Goal: Transaction & Acquisition: Subscribe to service/newsletter

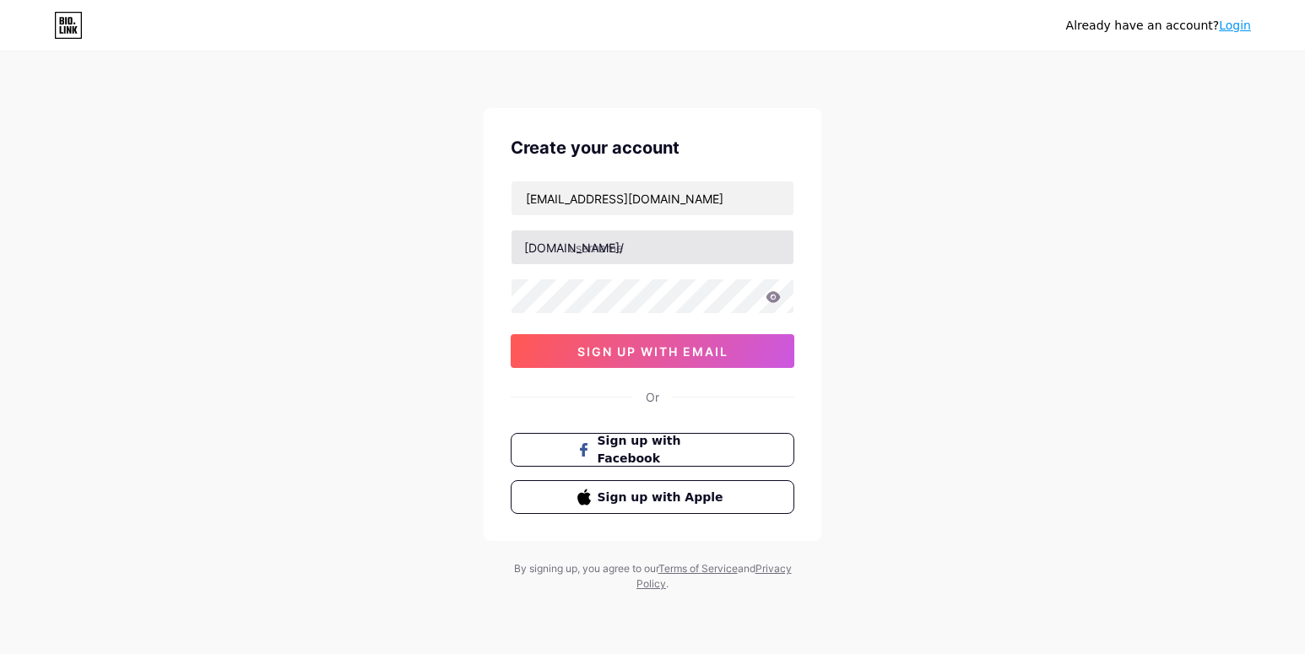
type input "[EMAIL_ADDRESS][DOMAIN_NAME]"
click at [648, 250] on input "text" at bounding box center [653, 248] width 282 height 34
type input "askformenu754"
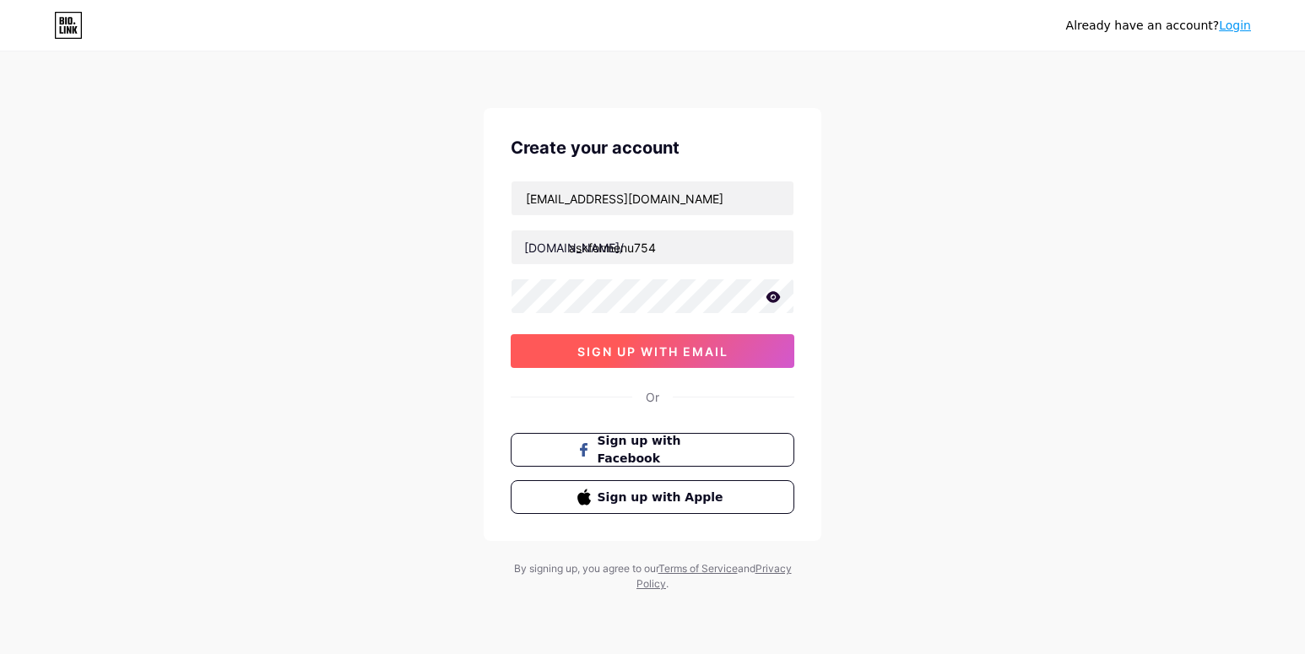
click at [604, 350] on span "sign up with email" at bounding box center [653, 352] width 151 height 14
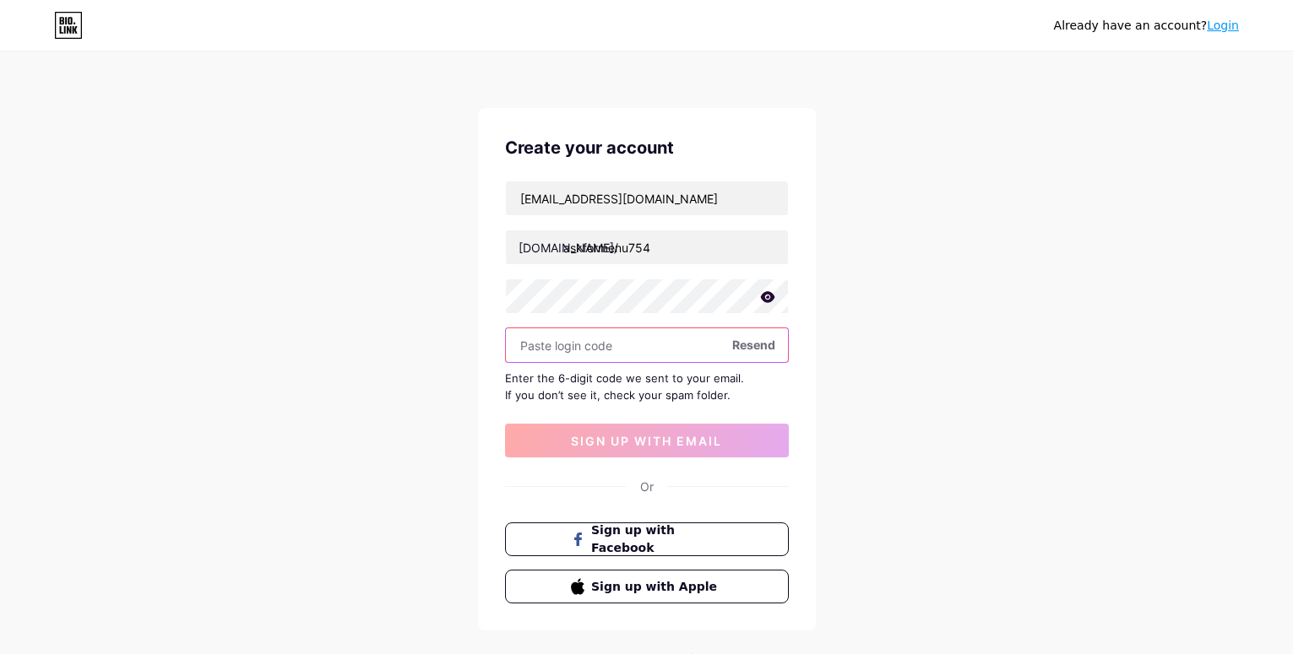
click at [590, 339] on input "text" at bounding box center [647, 345] width 282 height 34
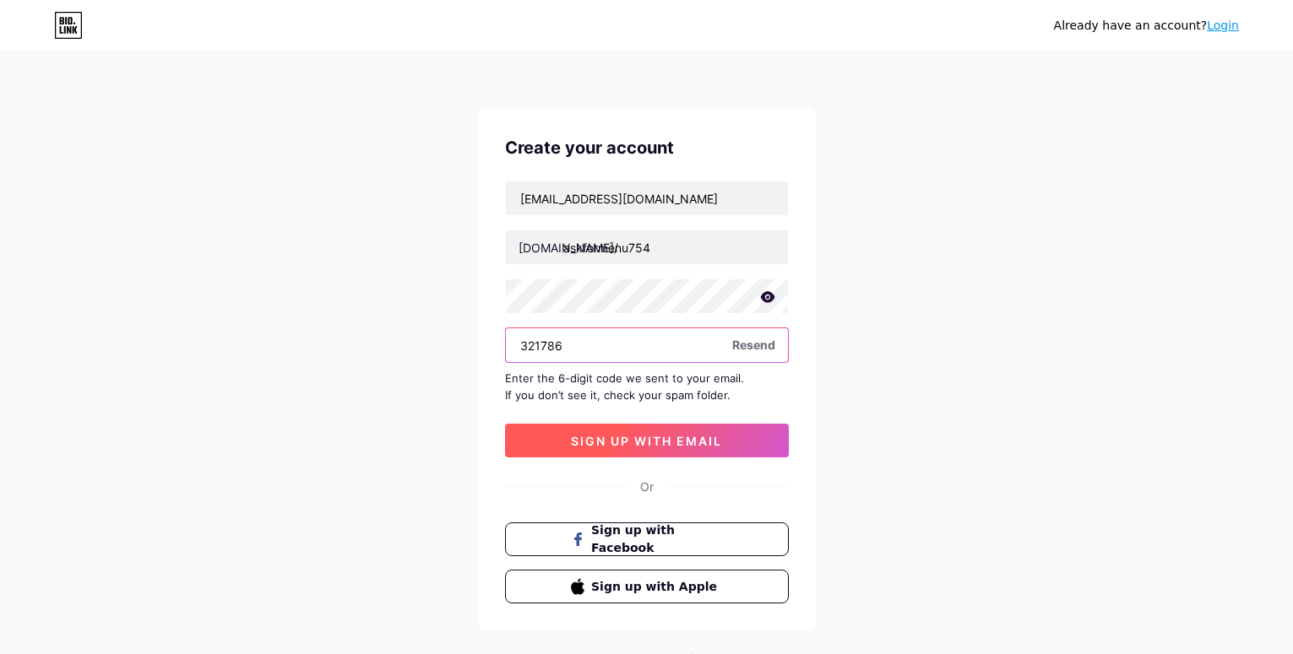
type input "321786"
click at [594, 431] on button "sign up with email" at bounding box center [647, 441] width 284 height 34
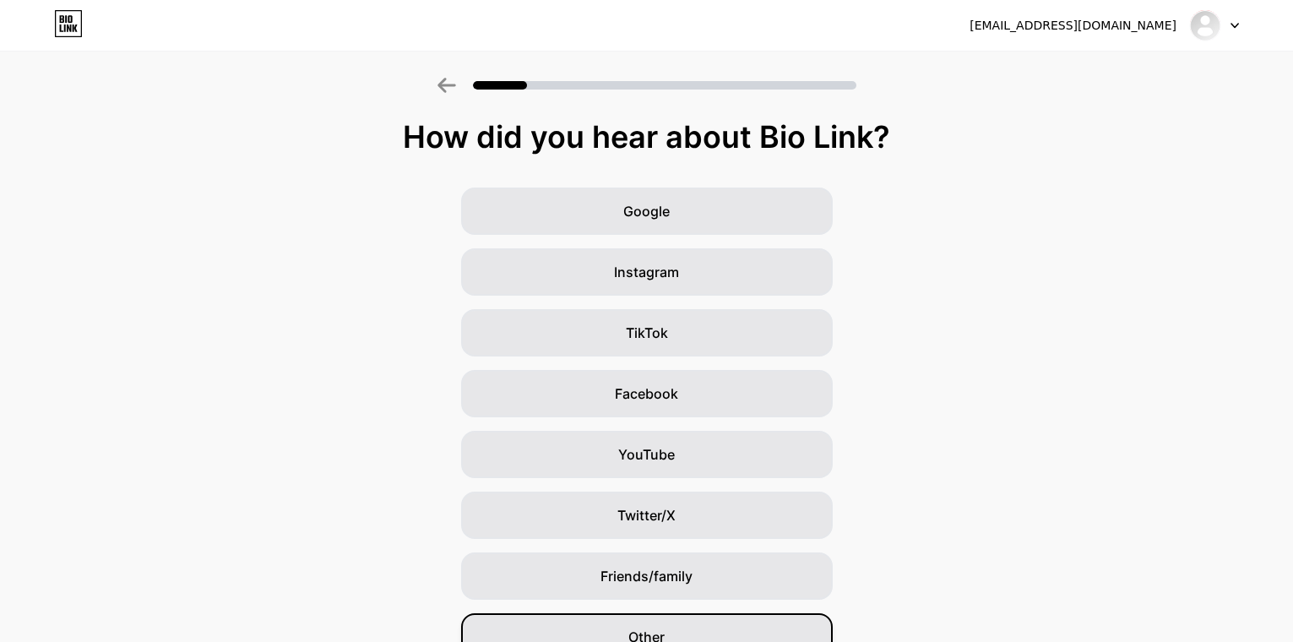
click at [746, 636] on div "Other" at bounding box center [647, 636] width 372 height 47
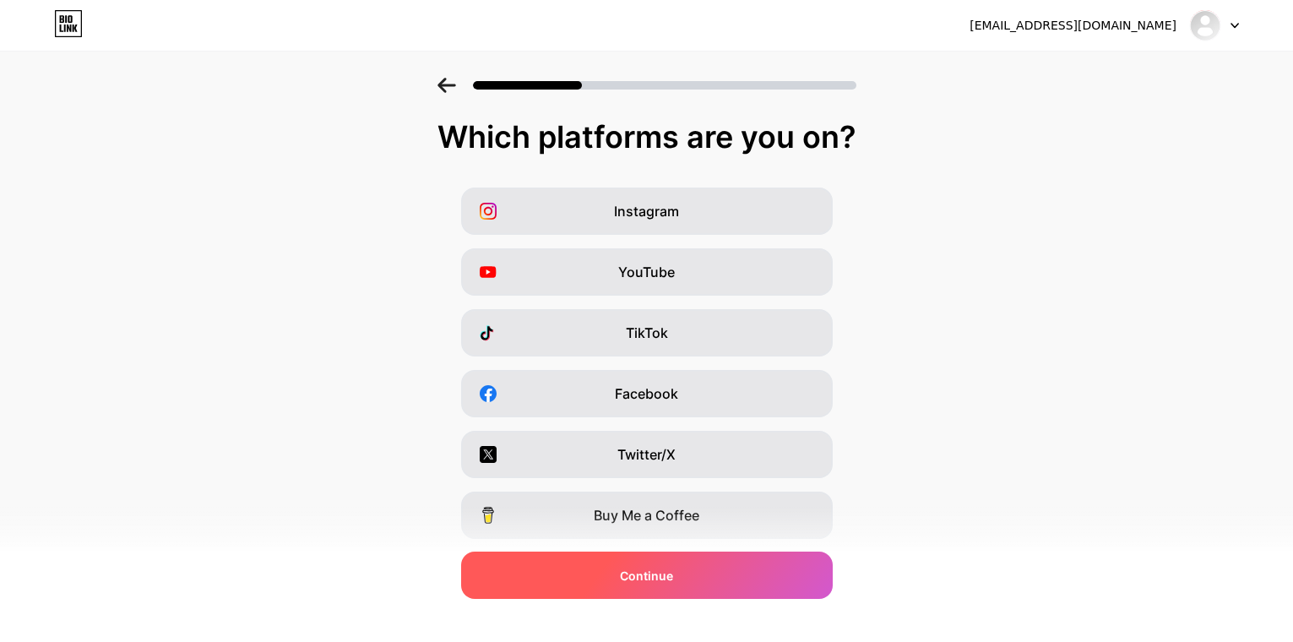
click at [714, 573] on div "Continue" at bounding box center [647, 574] width 372 height 47
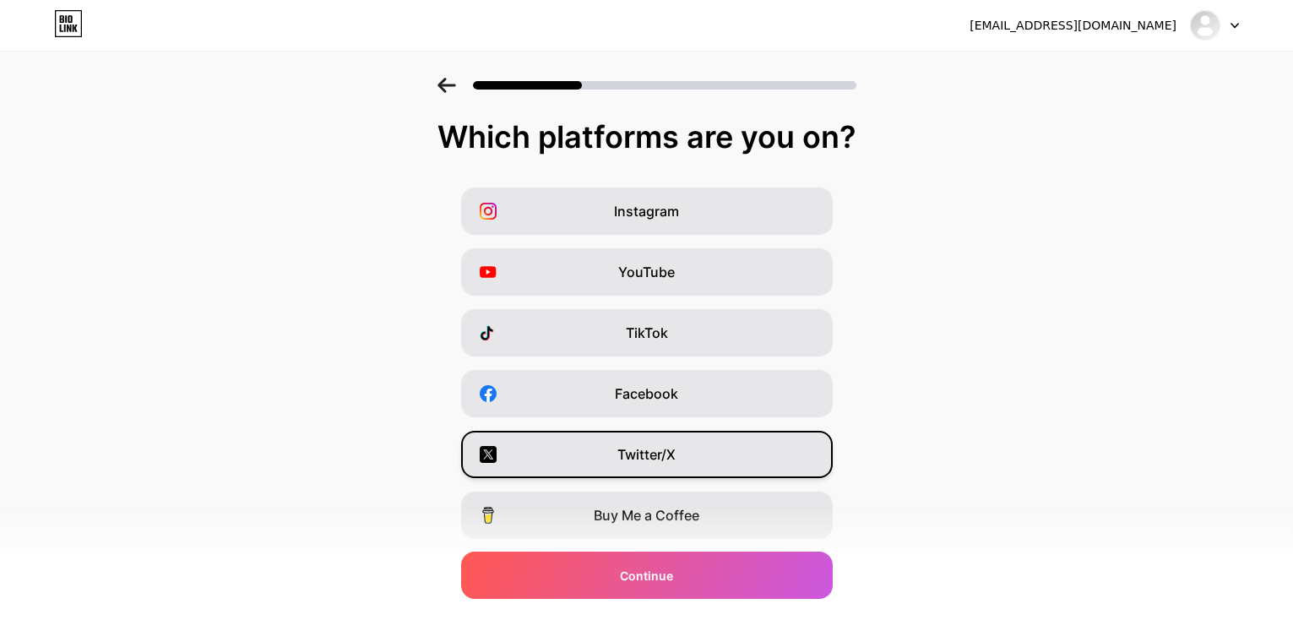
click at [676, 435] on div "Twitter/X" at bounding box center [647, 454] width 372 height 47
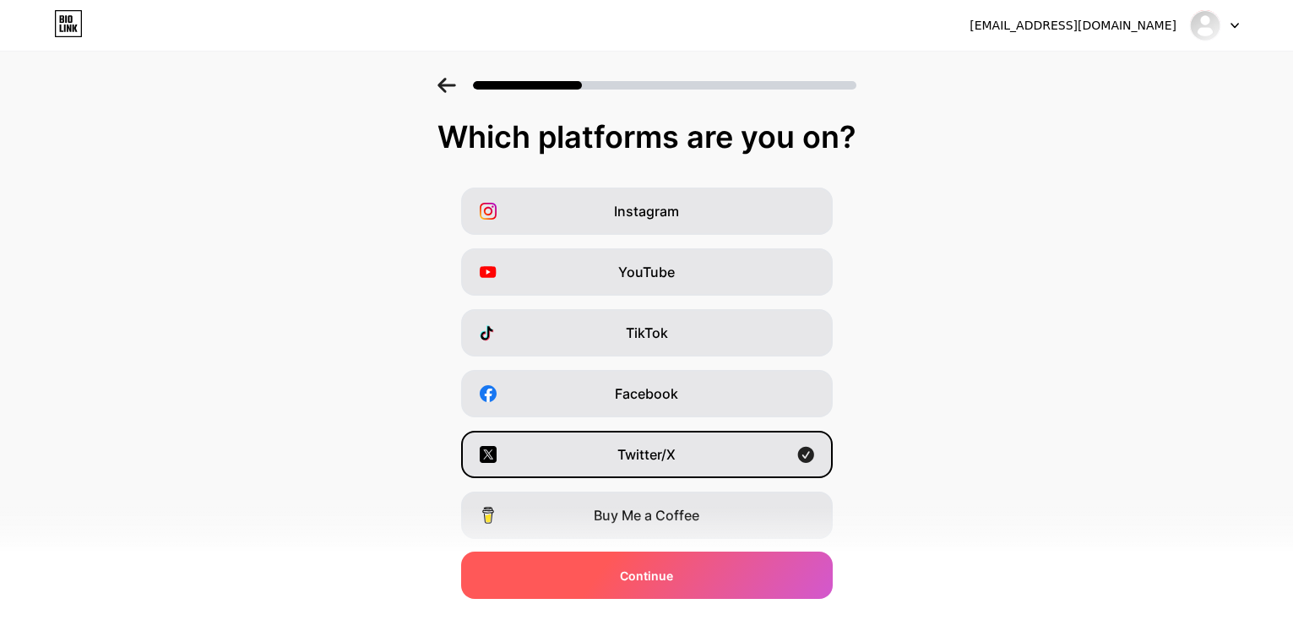
click at [663, 554] on div "Continue" at bounding box center [647, 574] width 372 height 47
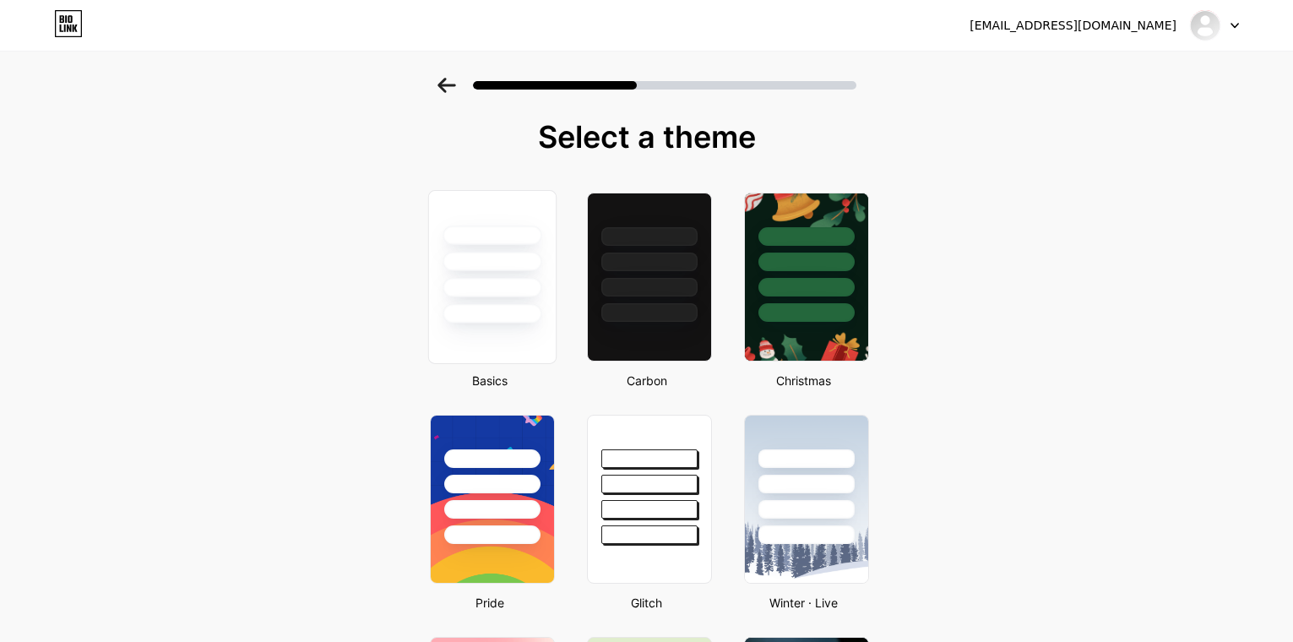
click at [539, 306] on div at bounding box center [491, 313] width 99 height 19
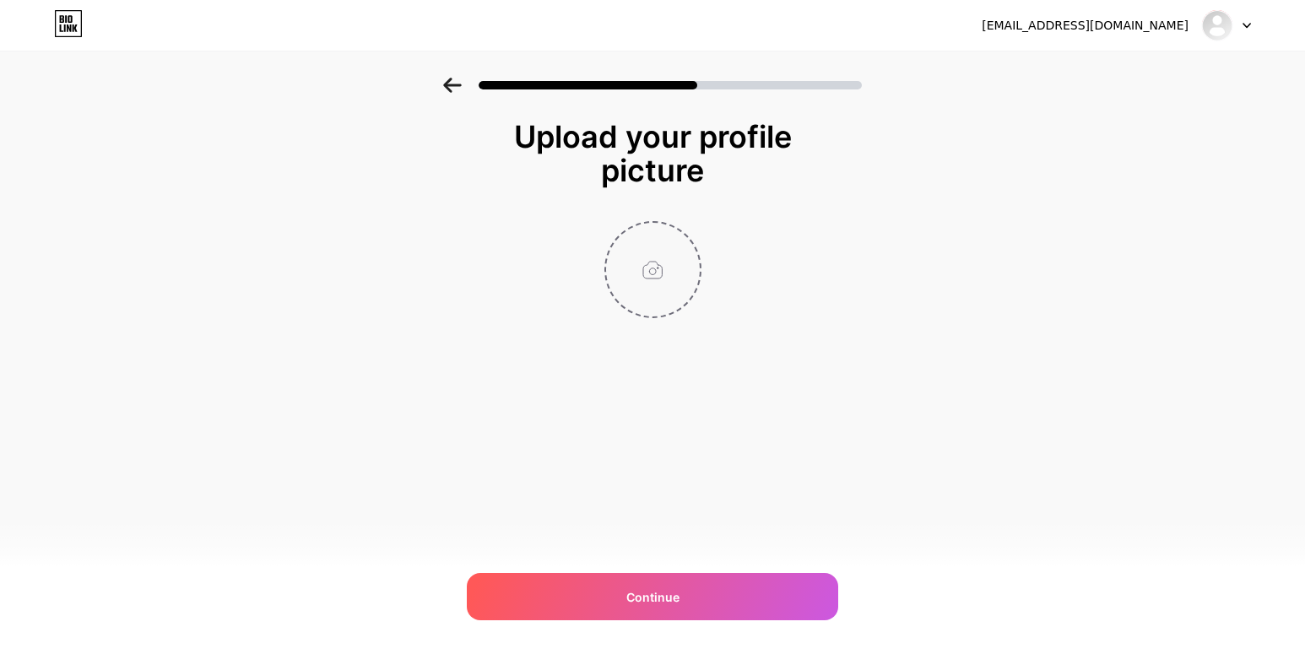
click at [638, 290] on input "file" at bounding box center [653, 270] width 94 height 94
drag, startPoint x: 643, startPoint y: 259, endPoint x: 888, endPoint y: 497, distance: 341.0
click at [888, 497] on div "[EMAIL_ADDRESS][DOMAIN_NAME] Logout Link Copied Upload your profile picture Con…" at bounding box center [652, 327] width 1305 height 654
click at [671, 259] on input "file" at bounding box center [653, 270] width 94 height 94
type input "C:\fakepath\WhatsApp Image [DATE] at 03.11.19_0e64f79f.jpg"
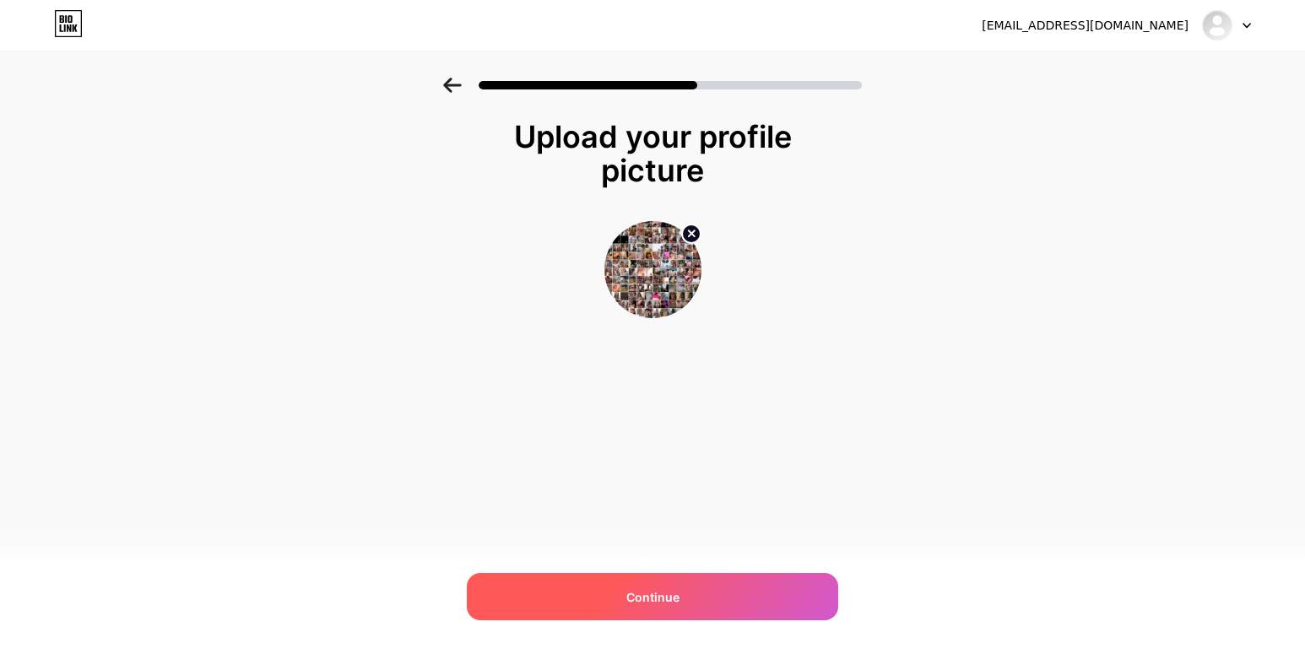
click at [739, 600] on div "Continue" at bounding box center [653, 596] width 372 height 47
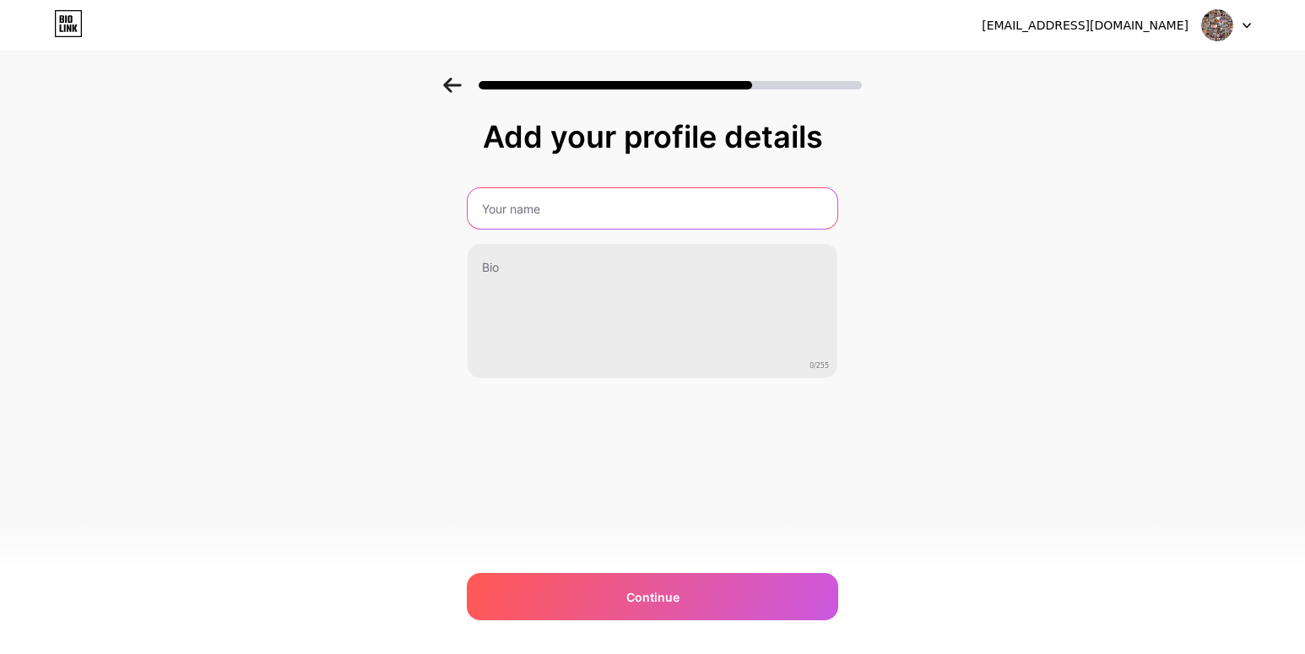
click at [581, 207] on input "text" at bounding box center [653, 208] width 370 height 41
type input "ASK FOR MENU"
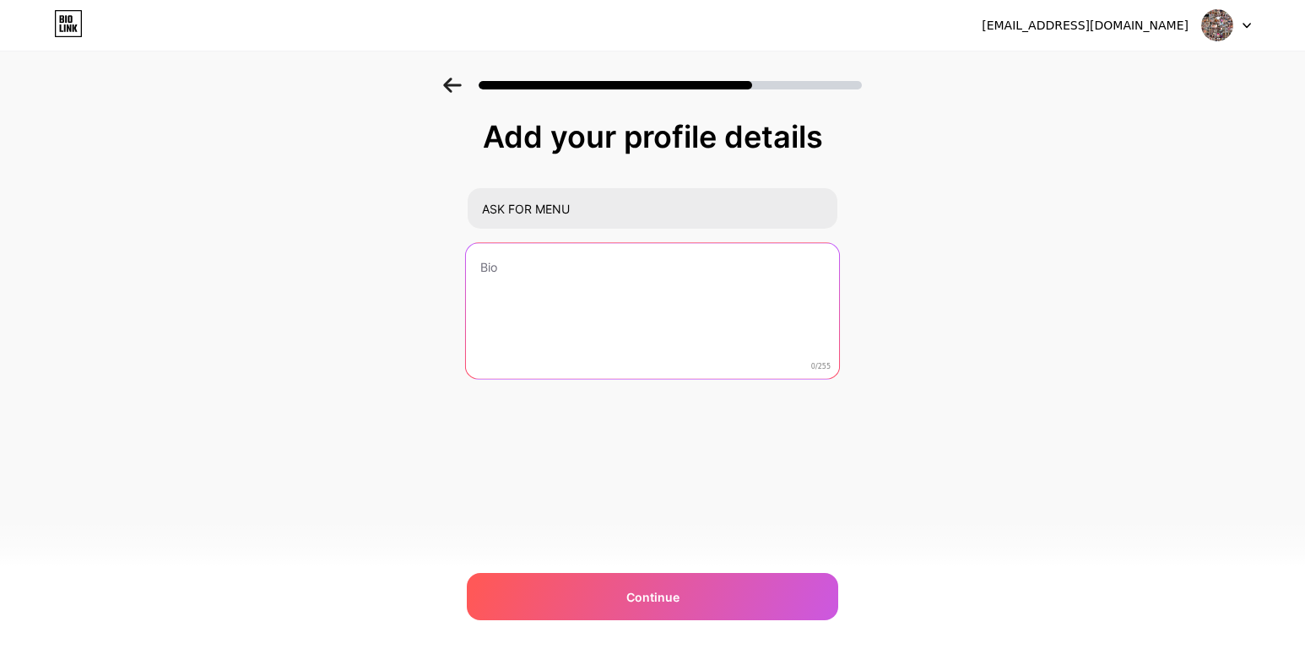
paste textarea "[URL][DOMAIN_NAME]"
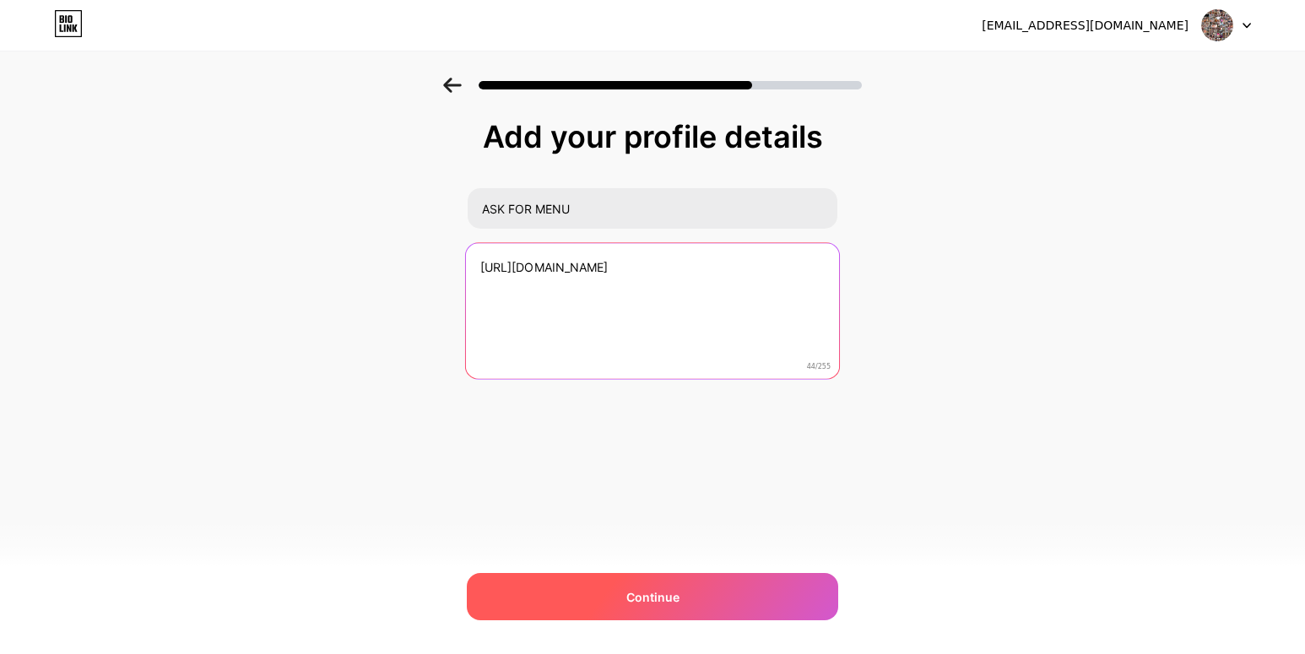
type textarea "[URL][DOMAIN_NAME]"
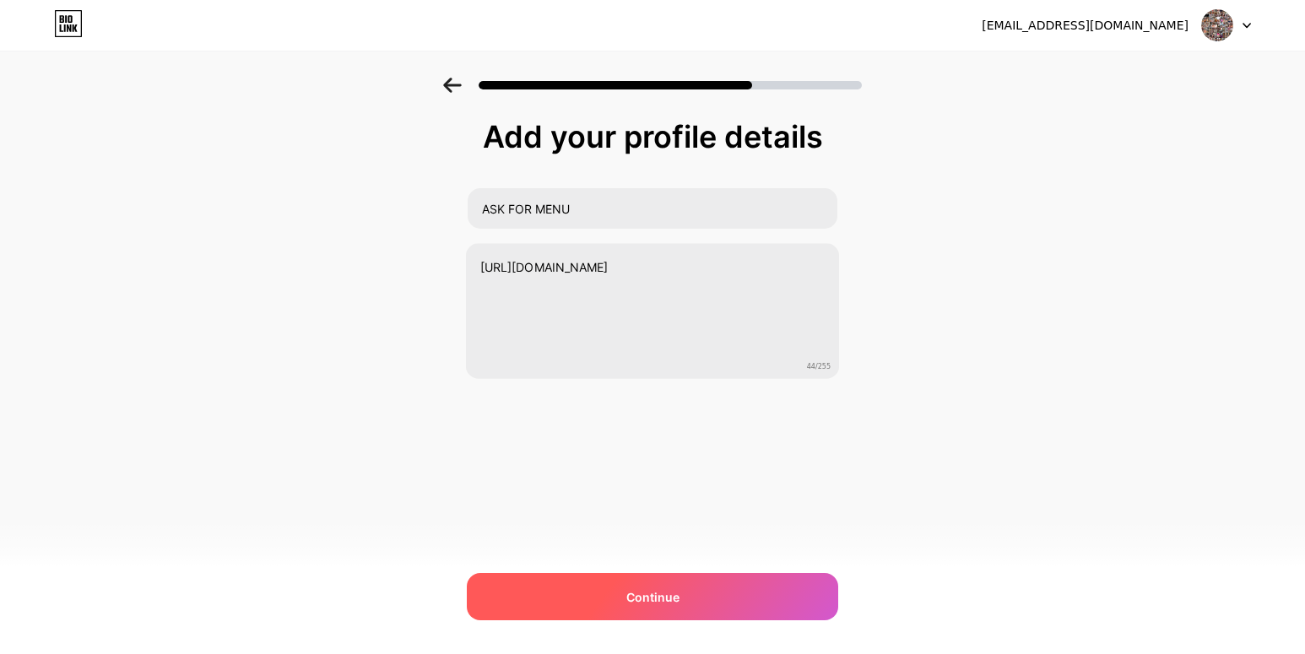
click at [644, 590] on span "Continue" at bounding box center [653, 598] width 53 height 18
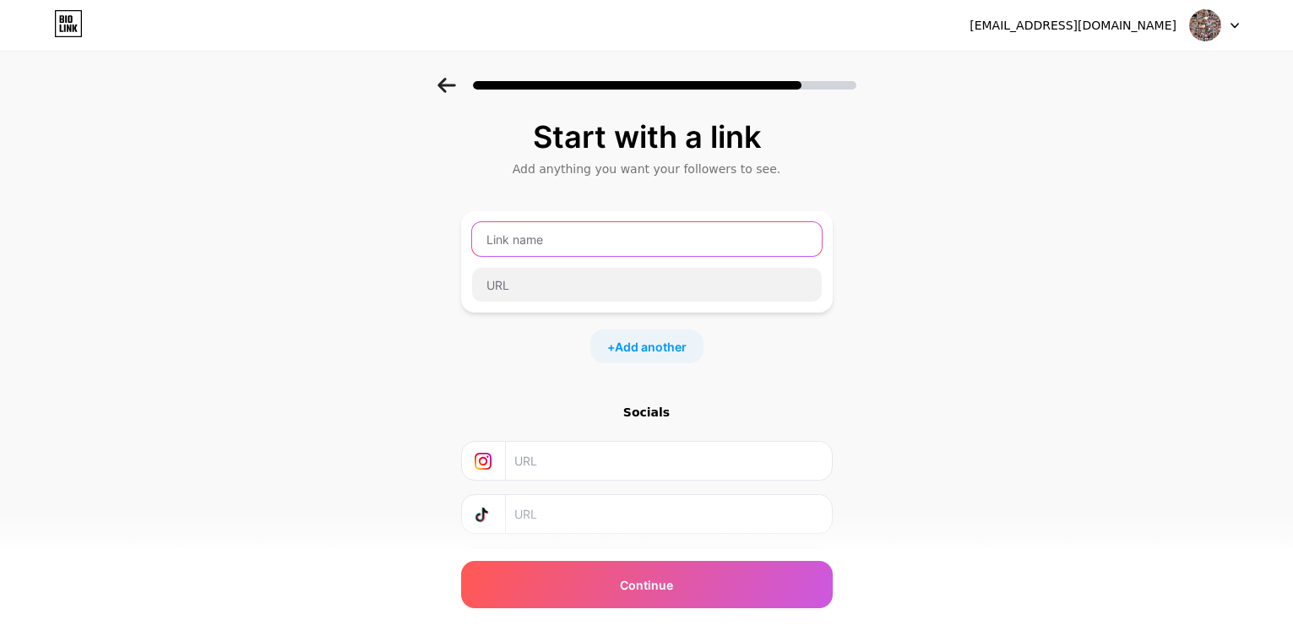
click at [633, 239] on input "text" at bounding box center [647, 239] width 350 height 34
type input "ASK FOR MENU"
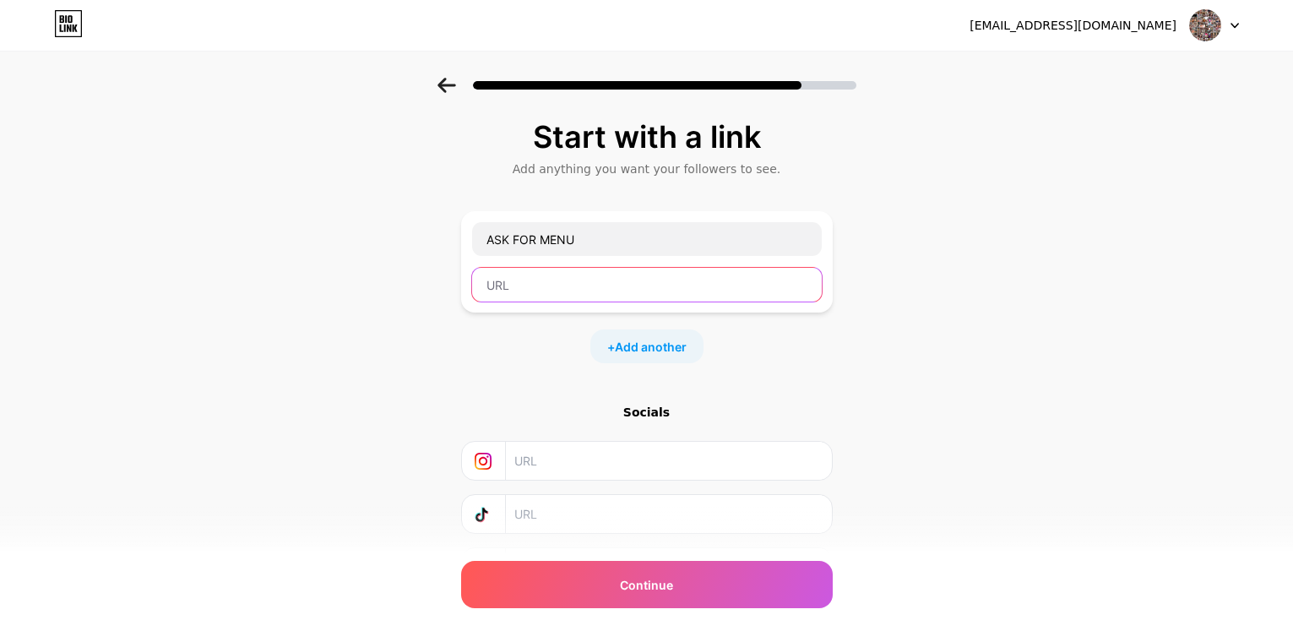
paste input "[URL][DOMAIN_NAME]"
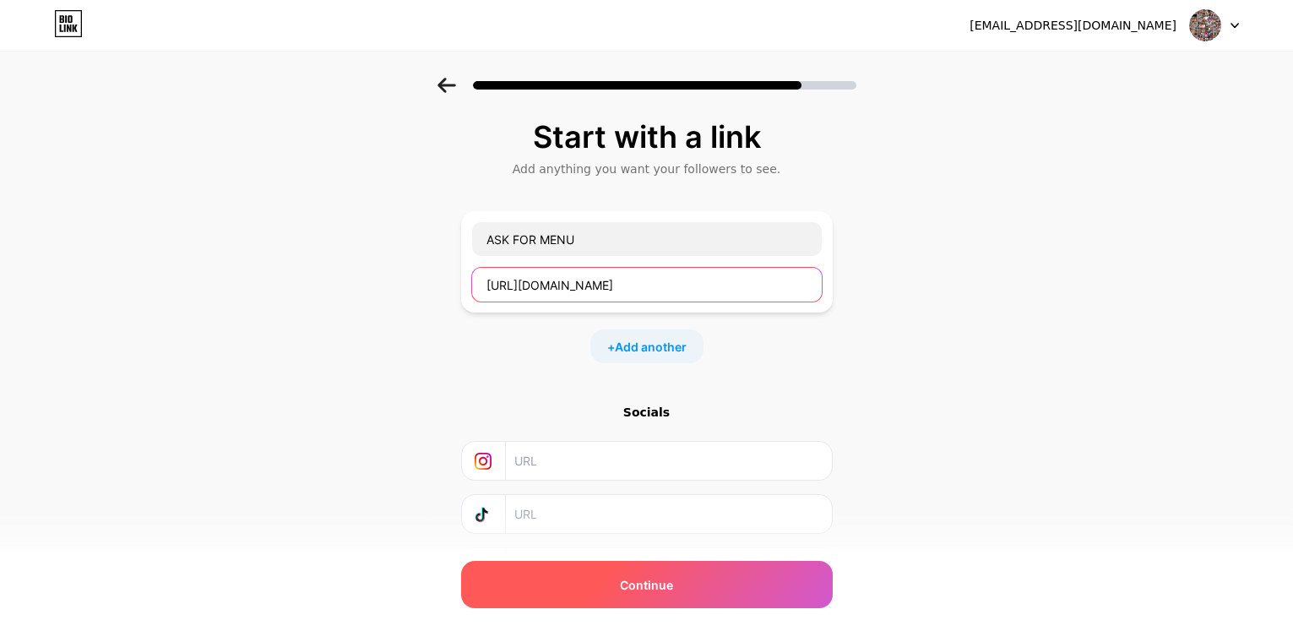
type input "[URL][DOMAIN_NAME]"
click at [655, 584] on span "Continue" at bounding box center [646, 585] width 53 height 18
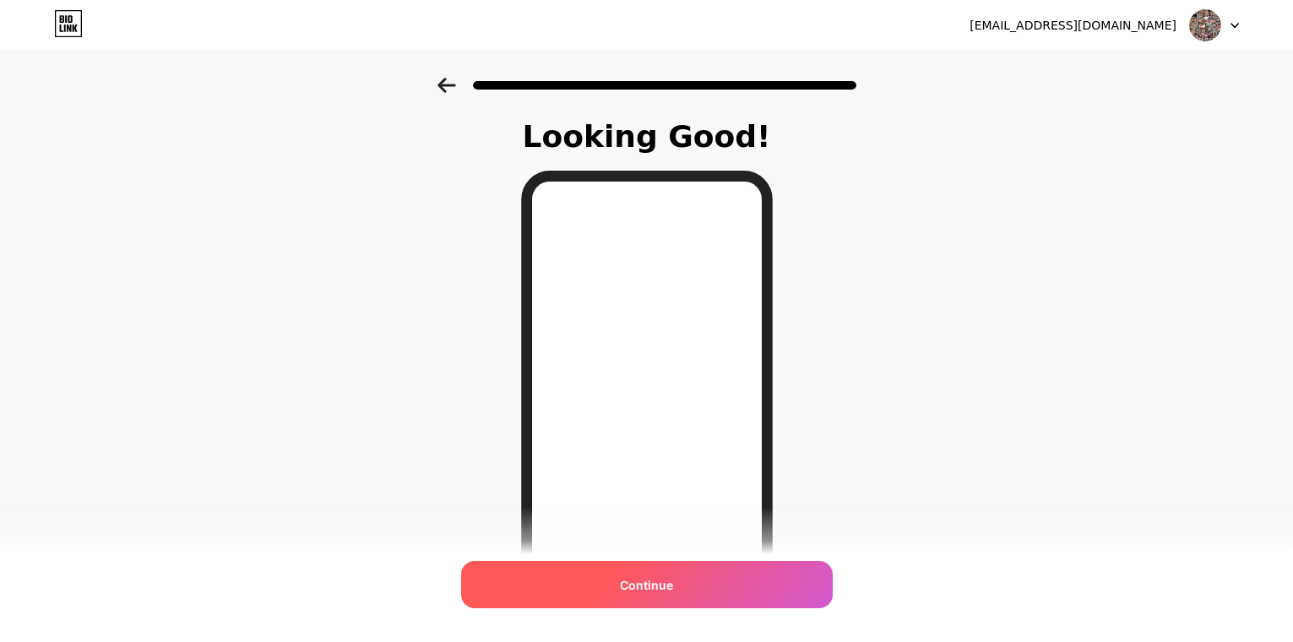
click at [654, 582] on span "Continue" at bounding box center [646, 585] width 53 height 18
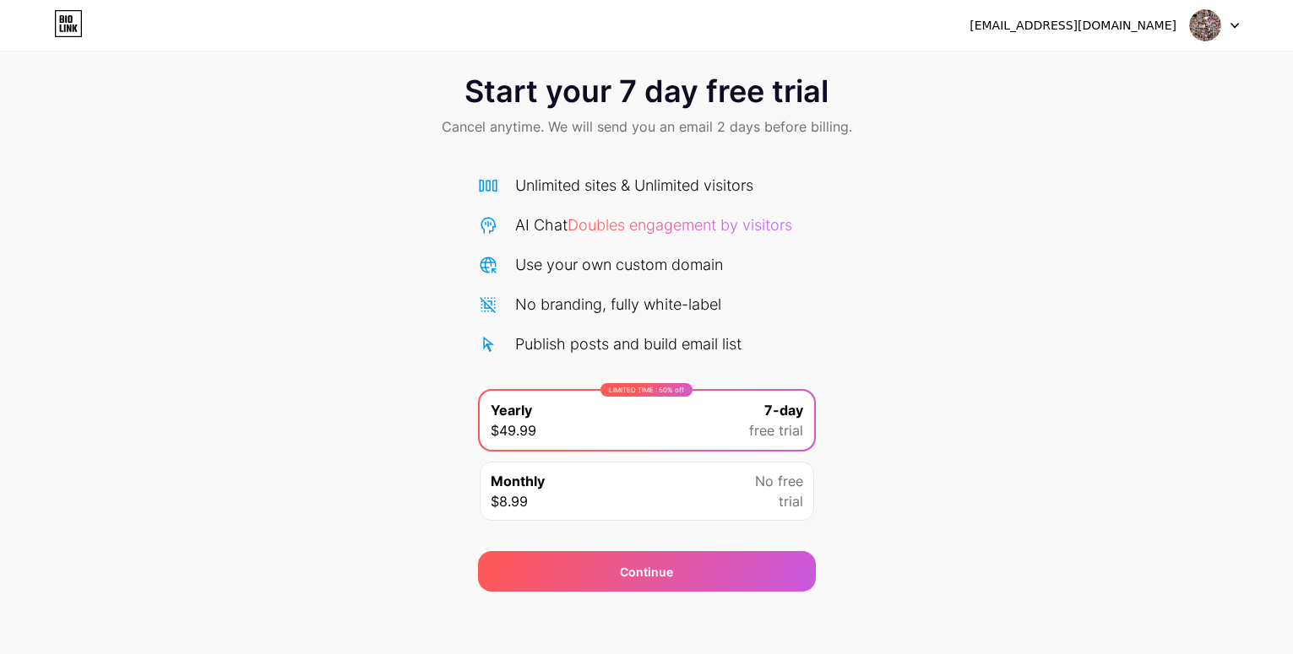
scroll to position [25, 0]
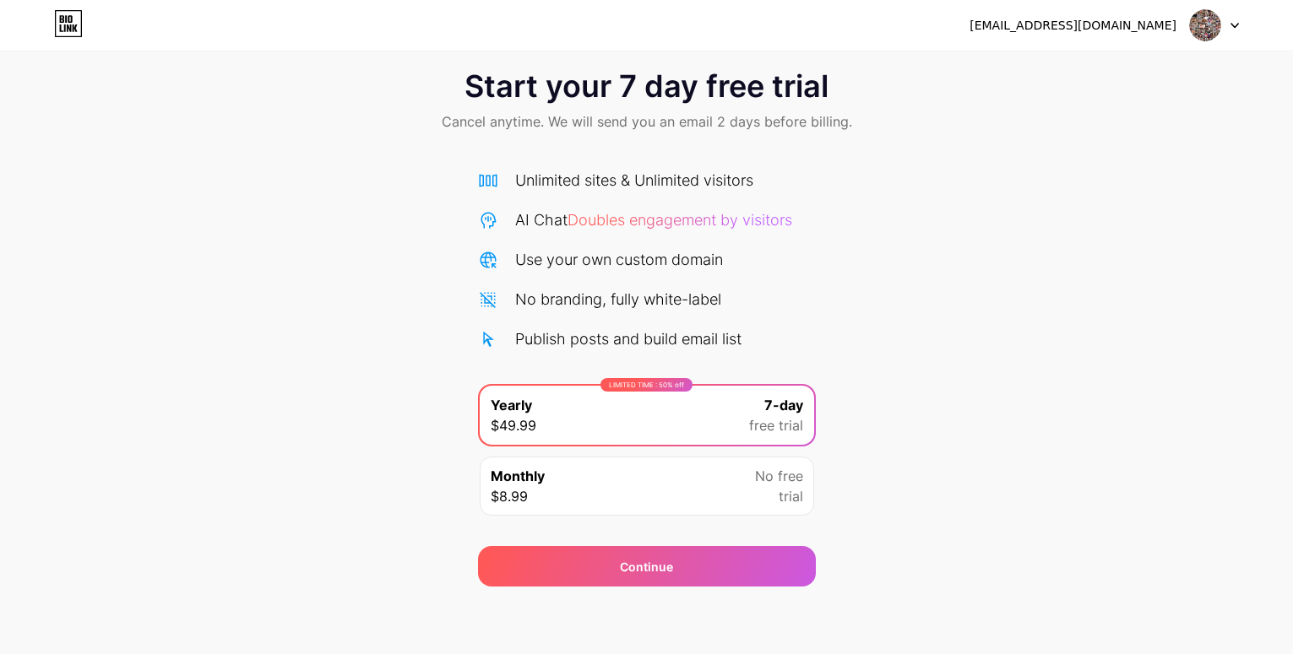
click at [1190, 22] on img at bounding box center [1205, 25] width 32 height 32
click at [69, 26] on icon at bounding box center [68, 23] width 29 height 27
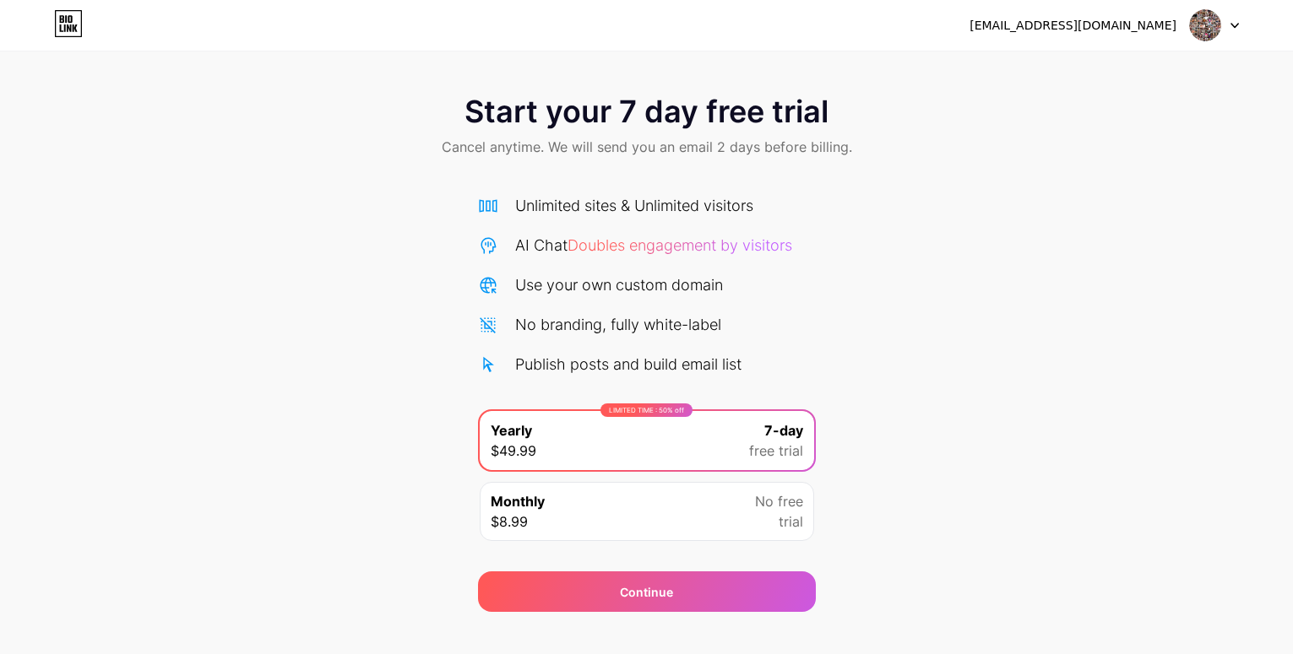
click at [1064, 25] on div "[EMAIL_ADDRESS][DOMAIN_NAME]" at bounding box center [1072, 26] width 207 height 18
copy div "[EMAIL_ADDRESS][DOMAIN_NAME] Logout"
click at [68, 30] on icon at bounding box center [69, 28] width 4 height 8
